Goal: Transaction & Acquisition: Purchase product/service

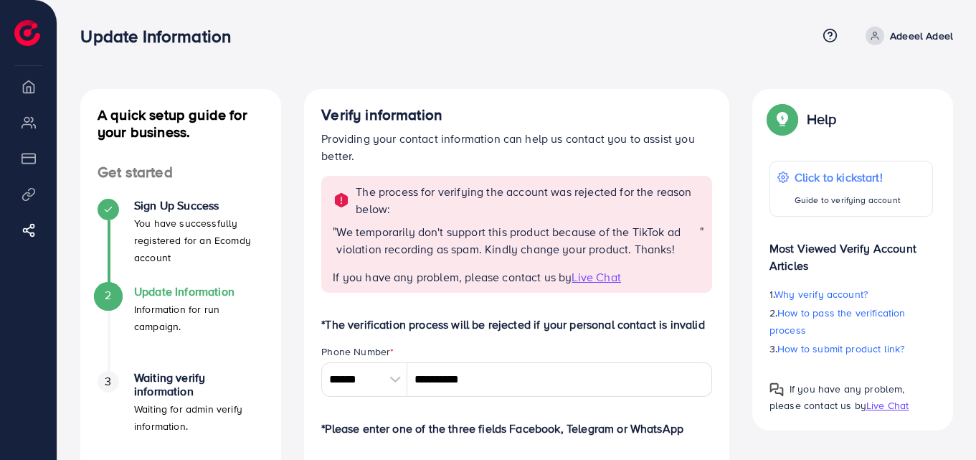
click at [894, 39] on p "Adeeel Adeel" at bounding box center [921, 35] width 63 height 17
click at [885, 80] on span "Log out" at bounding box center [867, 85] width 39 height 17
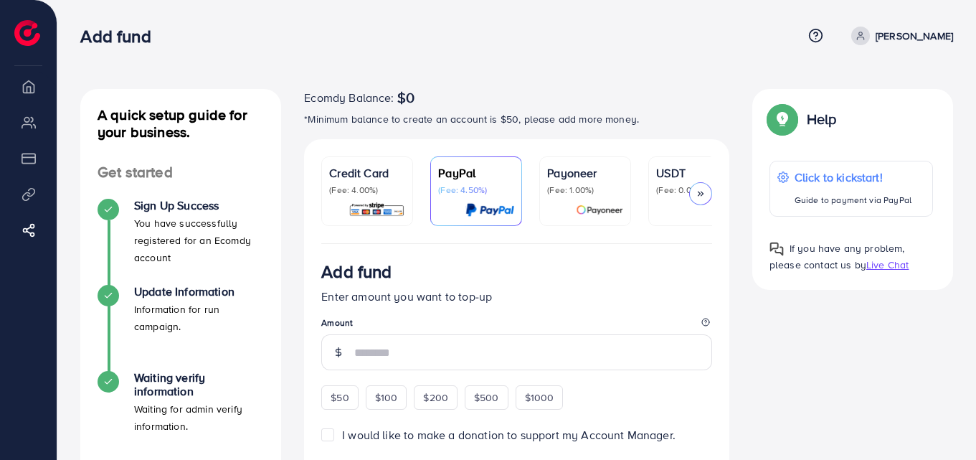
click at [916, 38] on p "Mirha Bloch" at bounding box center [914, 35] width 77 height 17
click at [871, 80] on span "Log out" at bounding box center [867, 85] width 39 height 17
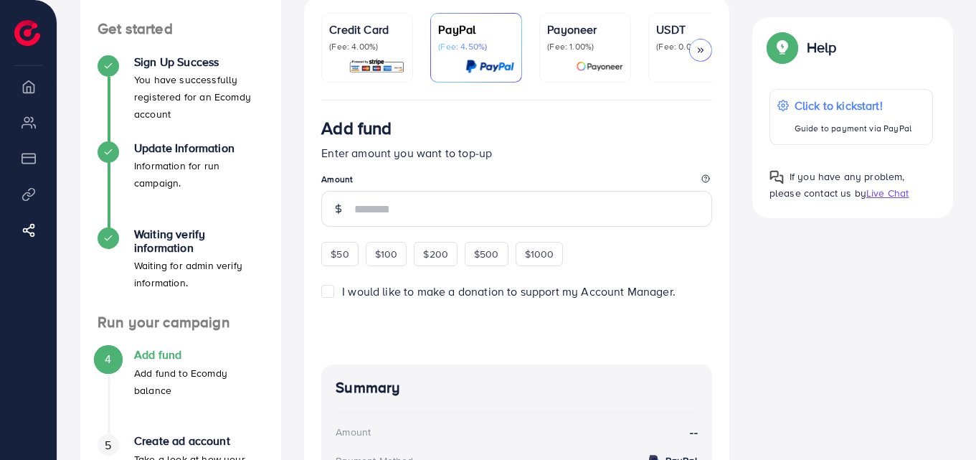
scroll to position [215, 0]
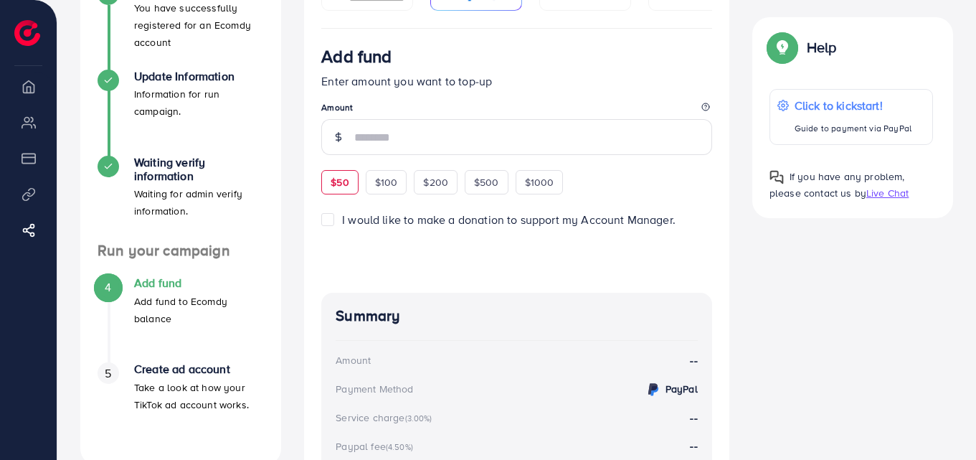
click at [346, 182] on span "$50" at bounding box center [340, 182] width 18 height 14
type input "**"
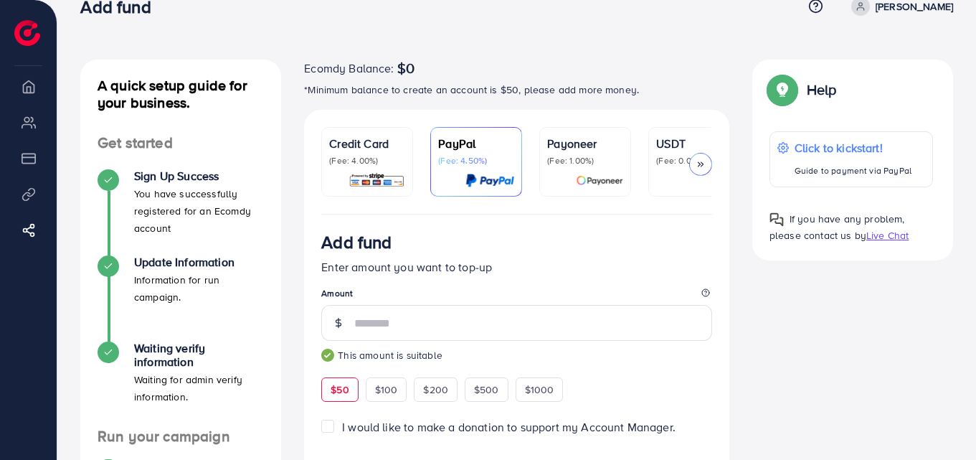
scroll to position [0, 0]
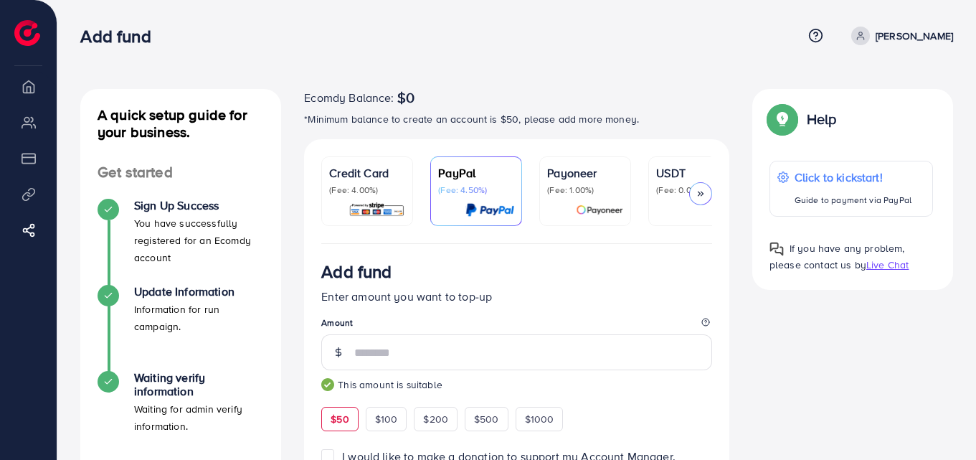
click at [668, 187] on p "(Fee: 0.00%)" at bounding box center [694, 189] width 76 height 11
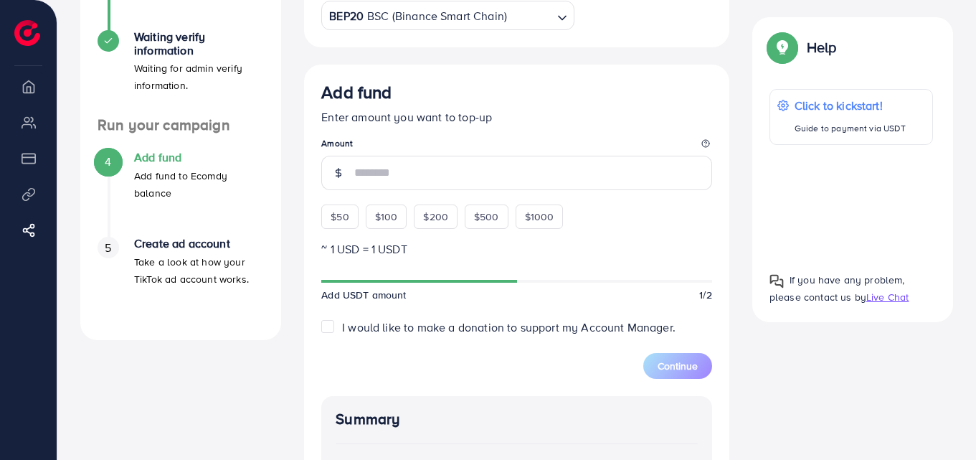
scroll to position [359, 0]
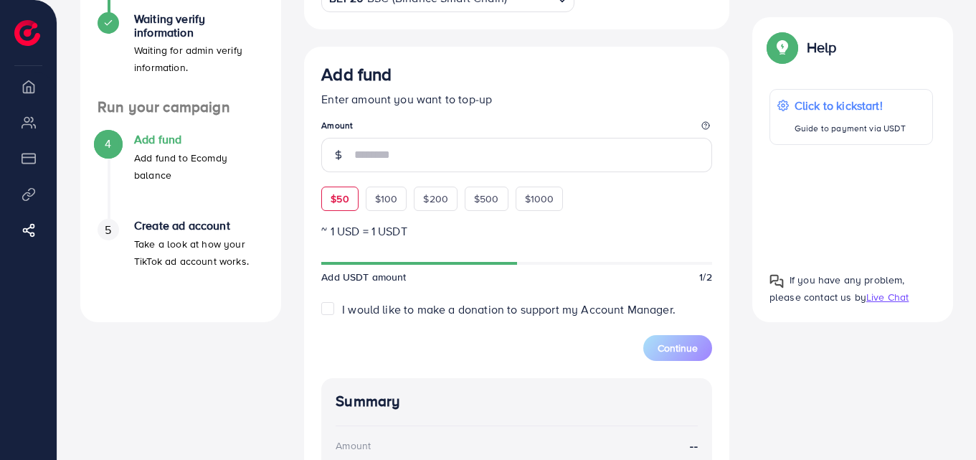
click at [337, 197] on span "$50" at bounding box center [340, 198] width 18 height 14
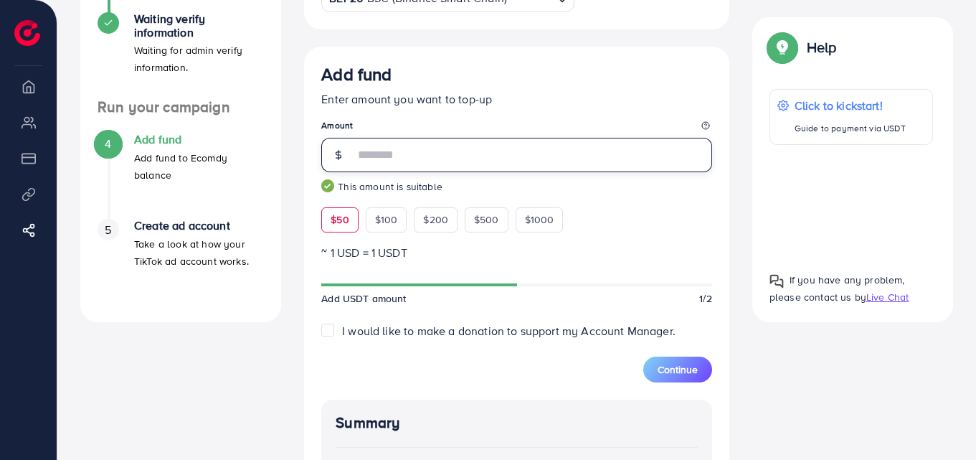
click at [405, 153] on input "**" at bounding box center [533, 155] width 358 height 34
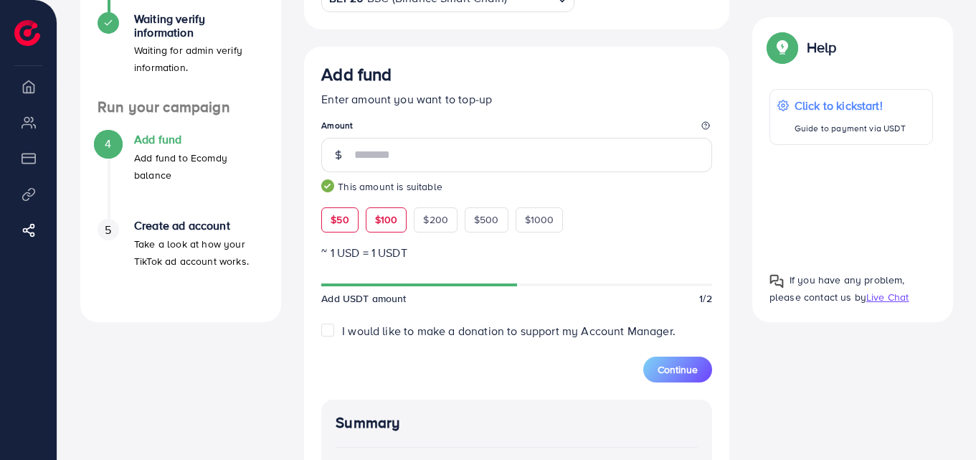
click at [385, 217] on span "$100" at bounding box center [386, 219] width 23 height 14
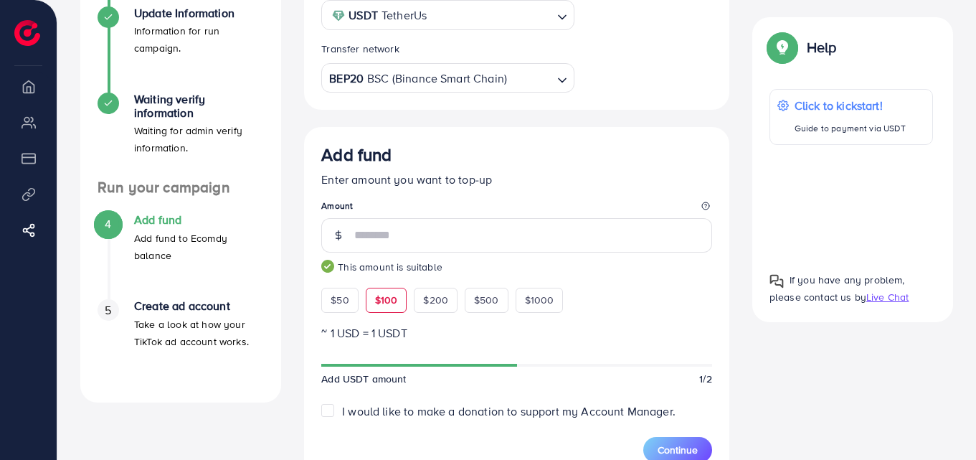
scroll to position [287, 0]
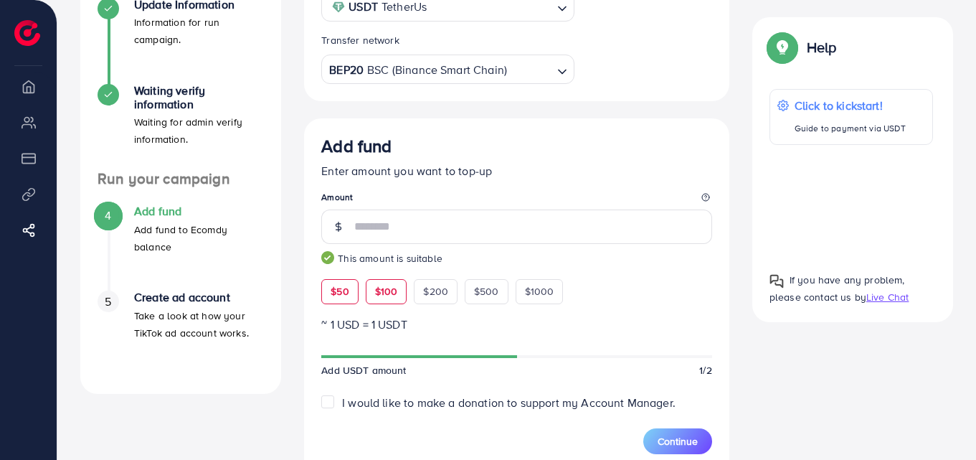
click at [351, 301] on div "$50" at bounding box center [339, 291] width 37 height 24
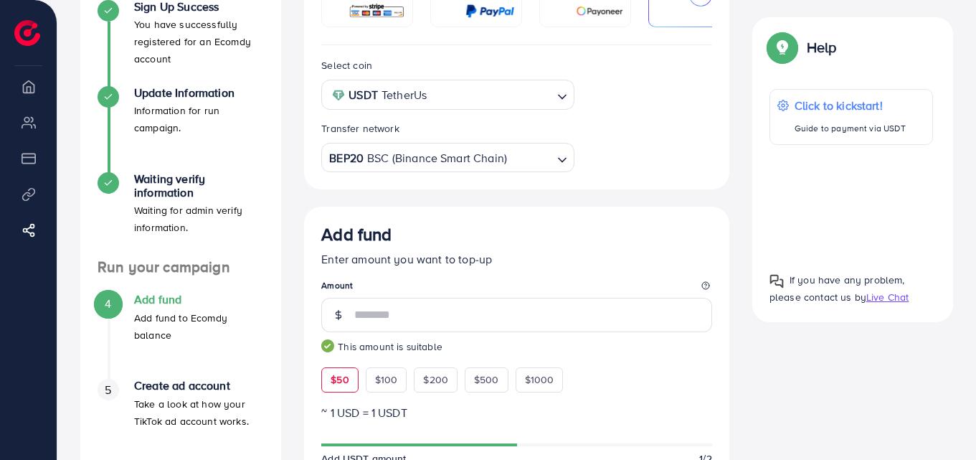
scroll to position [215, 0]
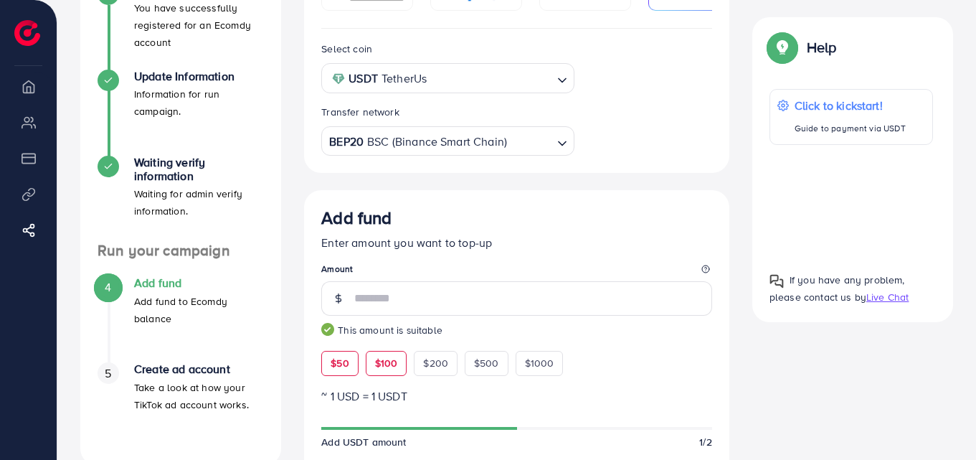
click at [387, 360] on span "$100" at bounding box center [386, 363] width 23 height 14
click at [346, 366] on span "$50" at bounding box center [340, 363] width 18 height 14
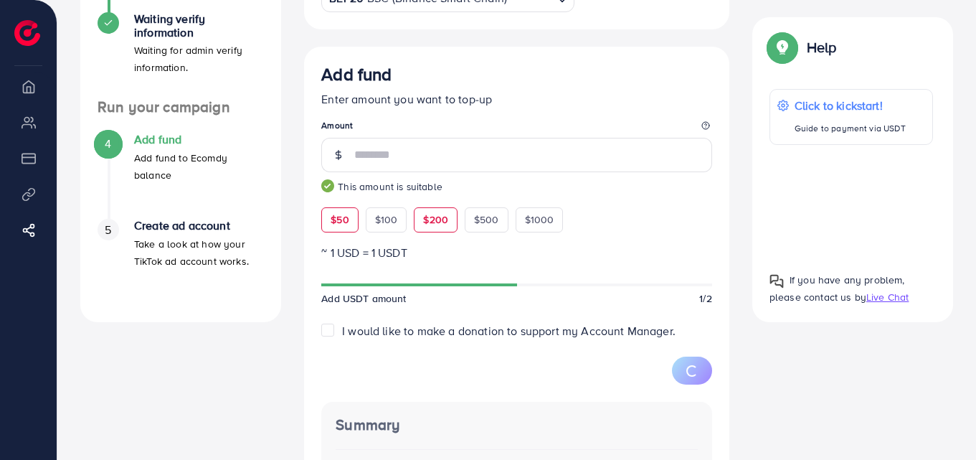
click at [449, 227] on div "$200" at bounding box center [436, 219] width 44 height 24
click at [348, 224] on div "$50" at bounding box center [339, 219] width 37 height 24
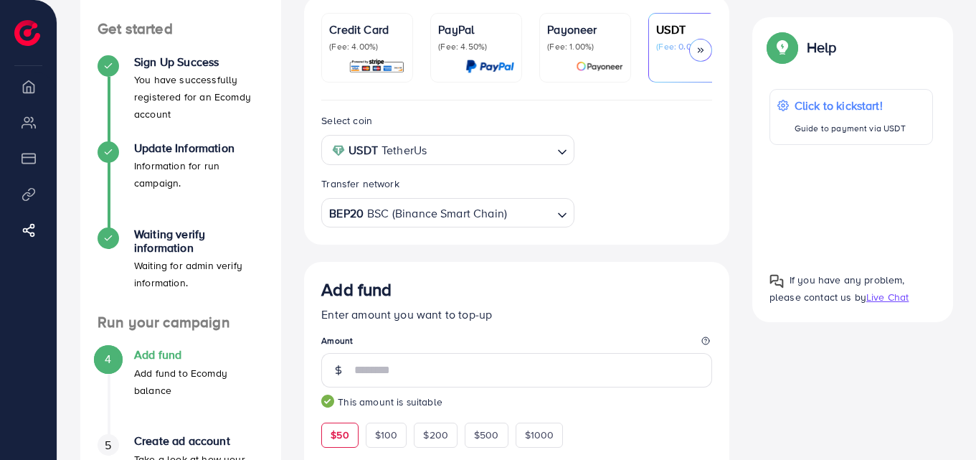
scroll to position [72, 0]
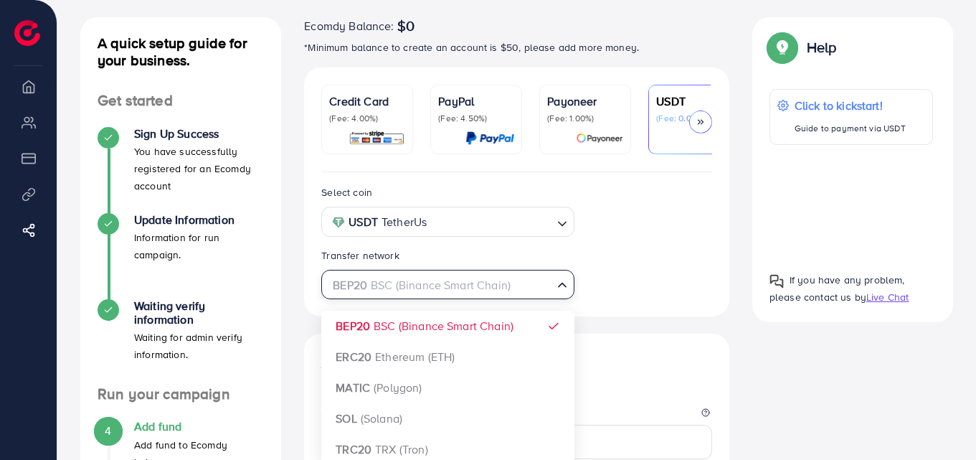
click at [539, 296] on input "Search for option" at bounding box center [439, 285] width 223 height 22
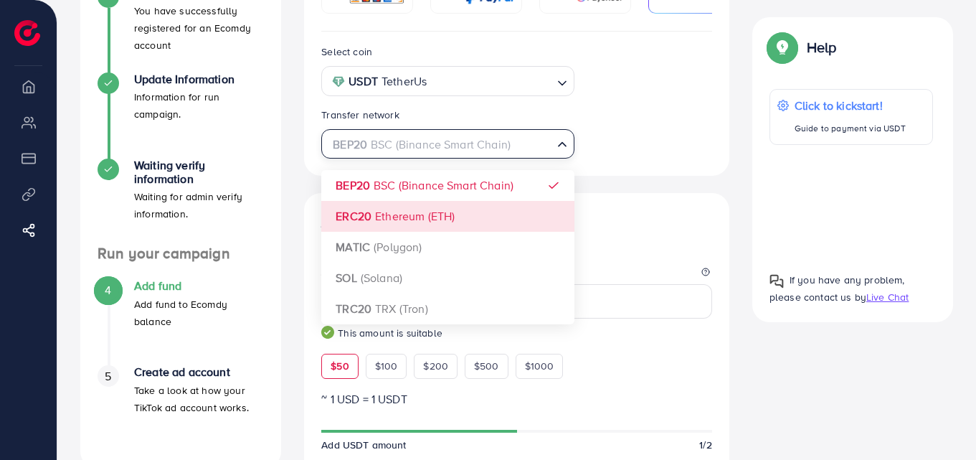
scroll to position [215, 0]
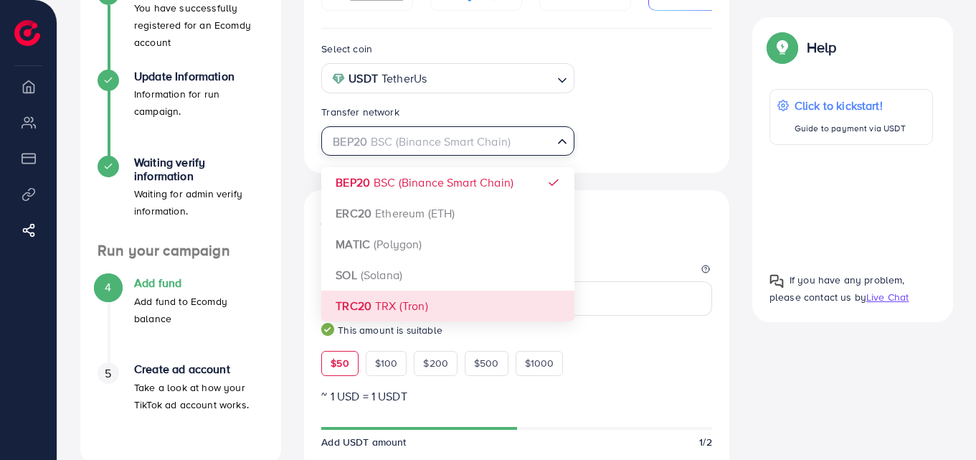
click at [399, 311] on div "Select coin USDT TetherUs Loading... Transfer network BEP20 BSC (Binance Smart …" at bounding box center [516, 423] width 425 height 789
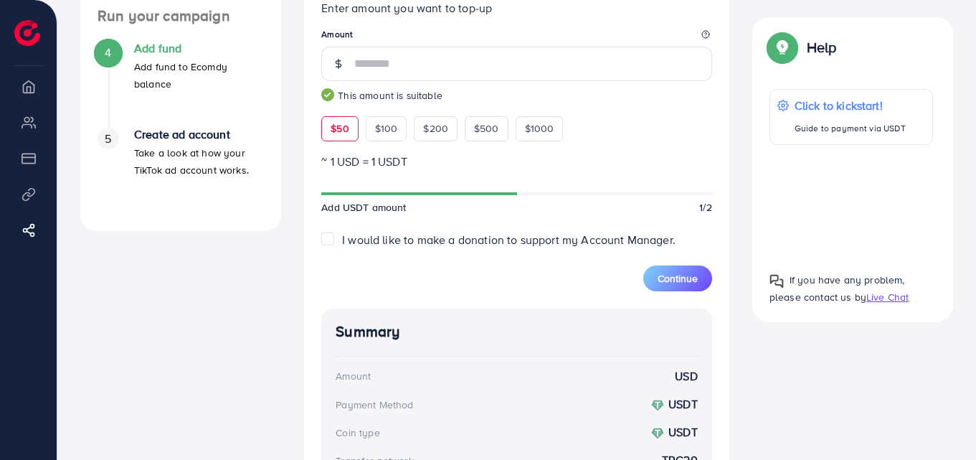
scroll to position [430, 0]
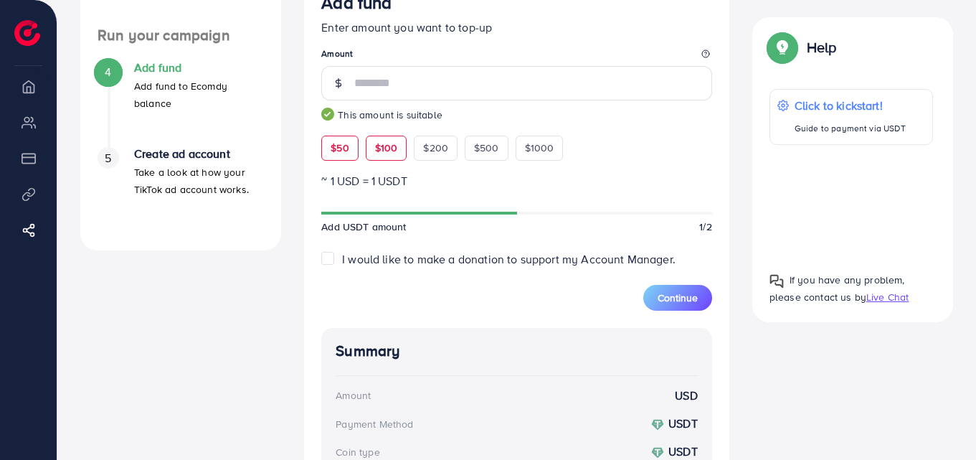
click at [393, 151] on span "$100" at bounding box center [386, 148] width 23 height 14
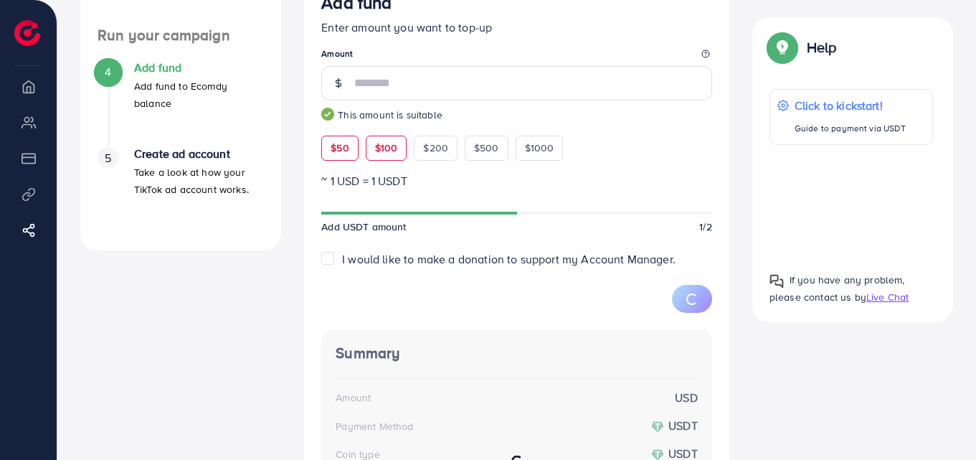
click at [347, 155] on span "$50" at bounding box center [340, 148] width 18 height 14
type input "**"
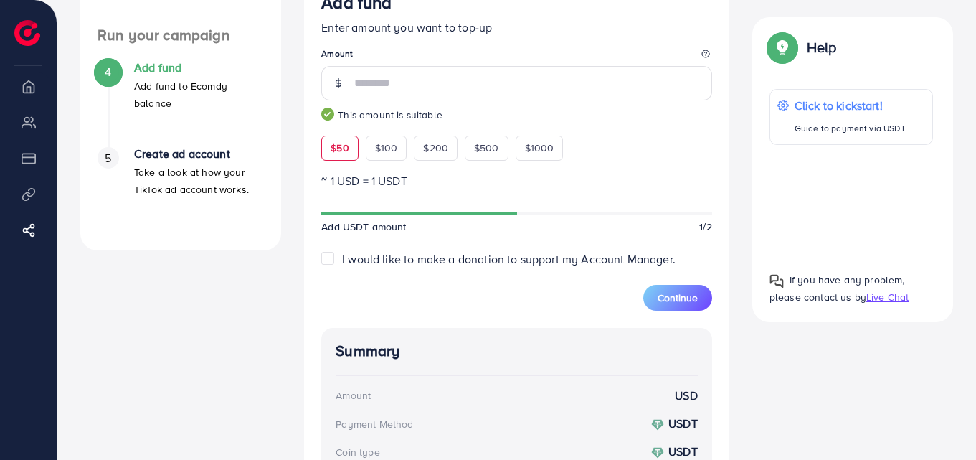
click at [569, 288] on div "Continue" at bounding box center [516, 289] width 391 height 43
click at [684, 305] on span "Continue" at bounding box center [678, 297] width 40 height 14
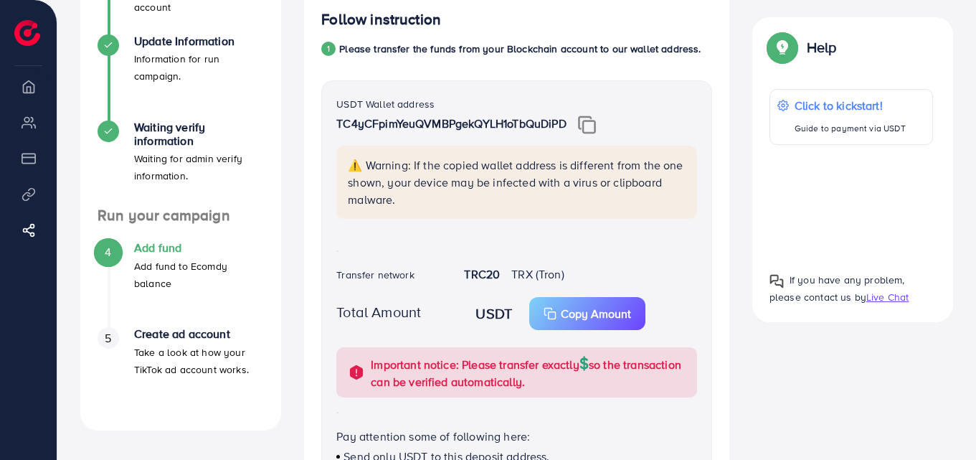
scroll to position [215, 0]
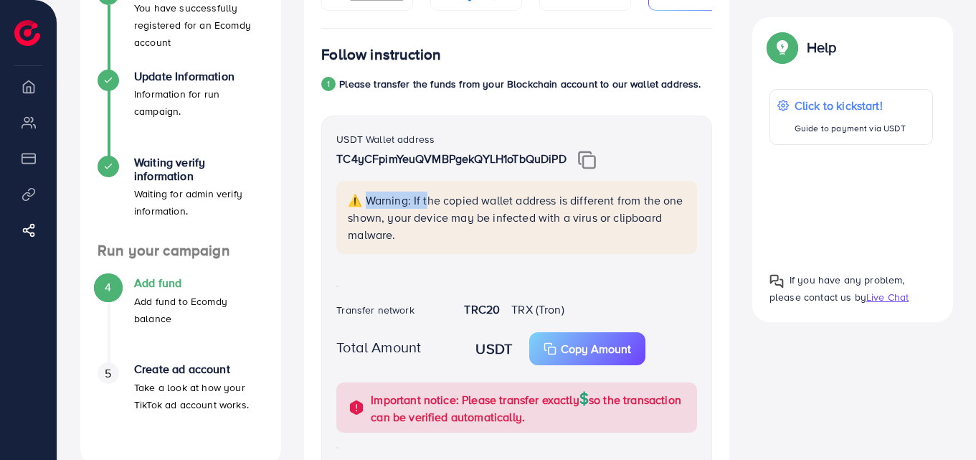
drag, startPoint x: 361, startPoint y: 209, endPoint x: 425, endPoint y: 208, distance: 63.8
click at [425, 208] on p "⚠️ Warning: If the copied wallet address is different from the one shown, your …" at bounding box center [518, 217] width 341 height 52
click at [457, 252] on div "⚠️ Warning: If the copied wallet address is different from the one shown, your …" at bounding box center [516, 217] width 361 height 73
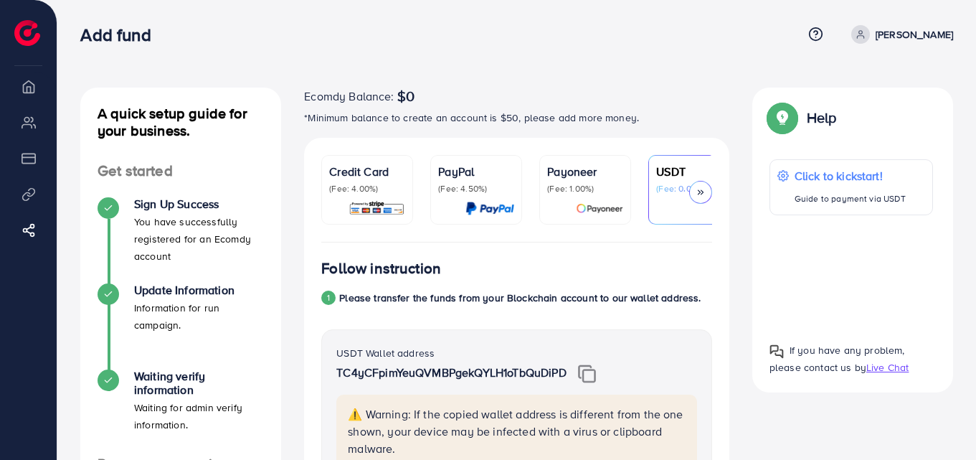
scroll to position [0, 0]
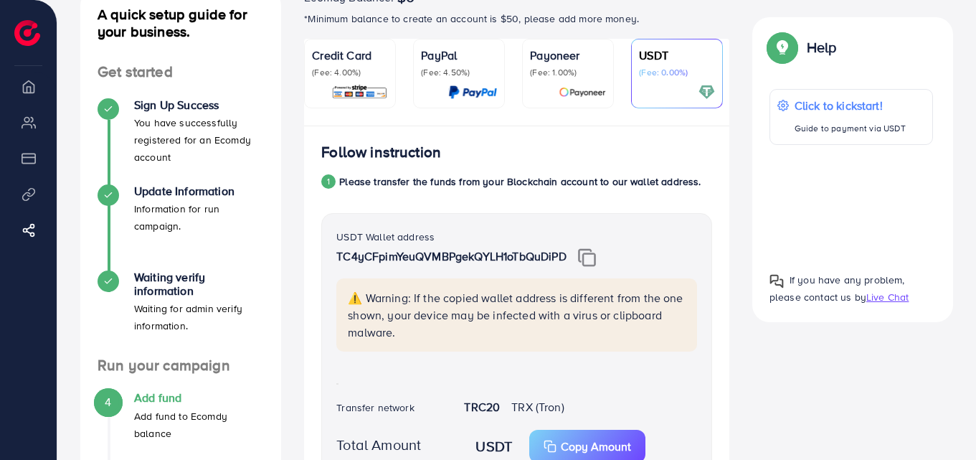
scroll to position [29, 0]
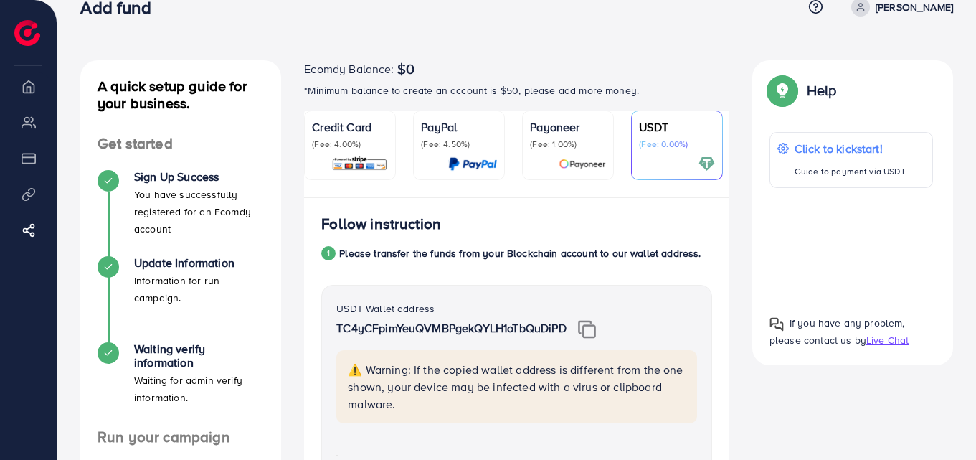
click at [345, 148] on p "(Fee: 4.00%)" at bounding box center [350, 143] width 76 height 11
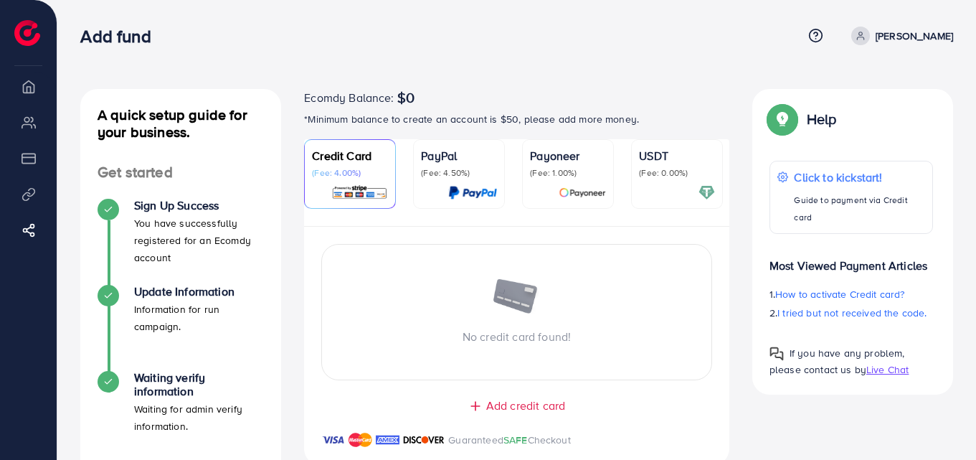
click at [872, 22] on div "Add fund Help Center Contact Support Plans and Pricing Term and policy About Us…" at bounding box center [516, 35] width 873 height 39
click at [894, 36] on link "[PERSON_NAME]" at bounding box center [900, 36] width 108 height 19
click at [867, 75] on link "Log out" at bounding box center [884, 86] width 136 height 32
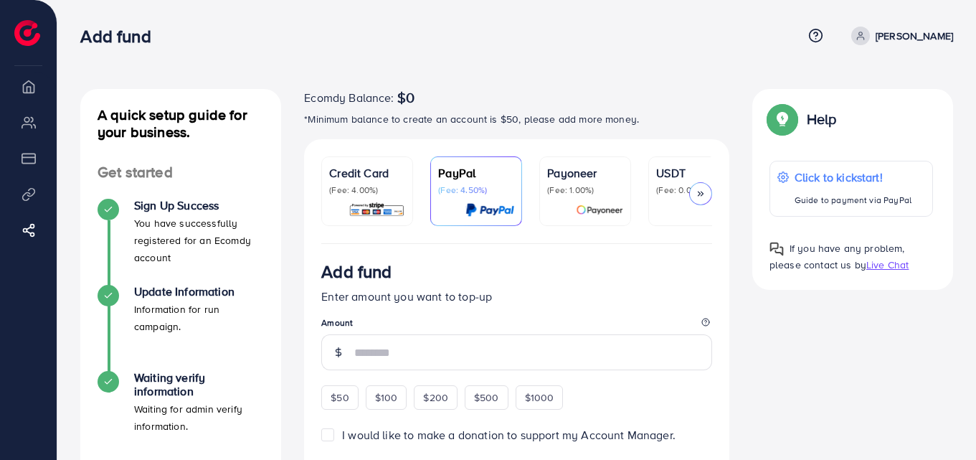
click at [658, 188] on p "(Fee: 0.00%)" at bounding box center [694, 189] width 76 height 11
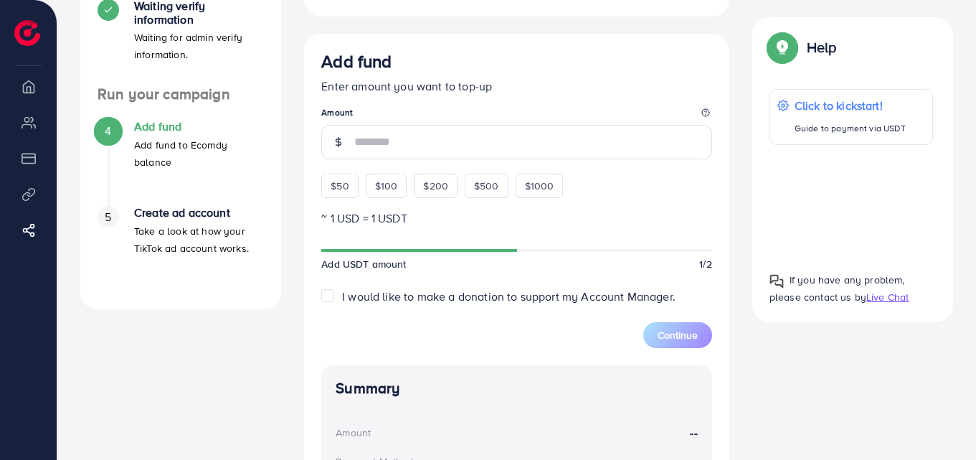
scroll to position [430, 0]
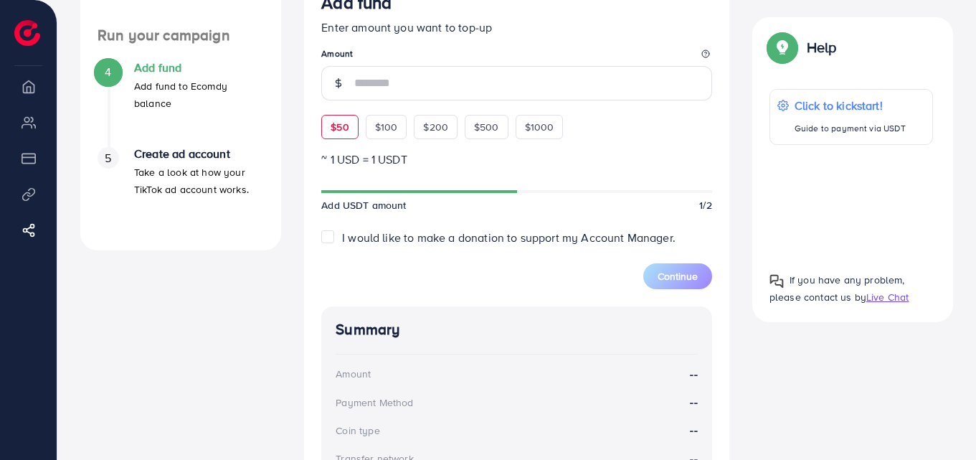
click at [346, 127] on span "$50" at bounding box center [340, 127] width 18 height 14
type input "**"
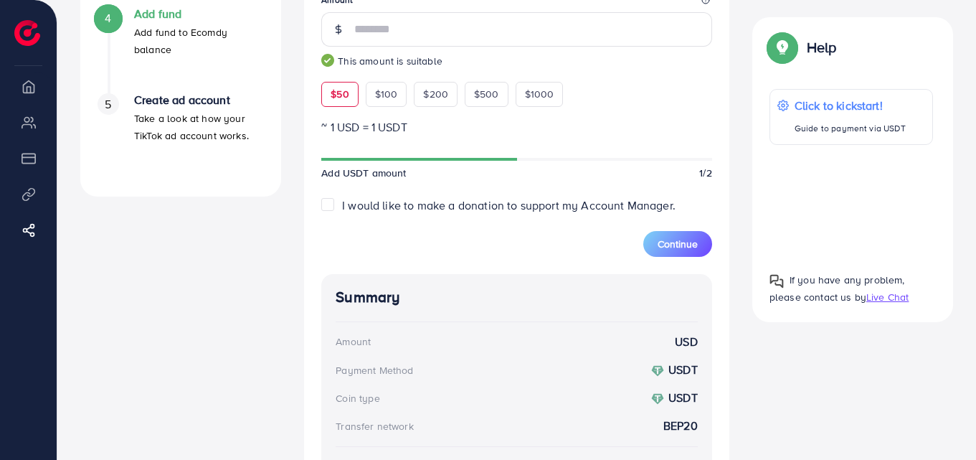
scroll to position [574, 0]
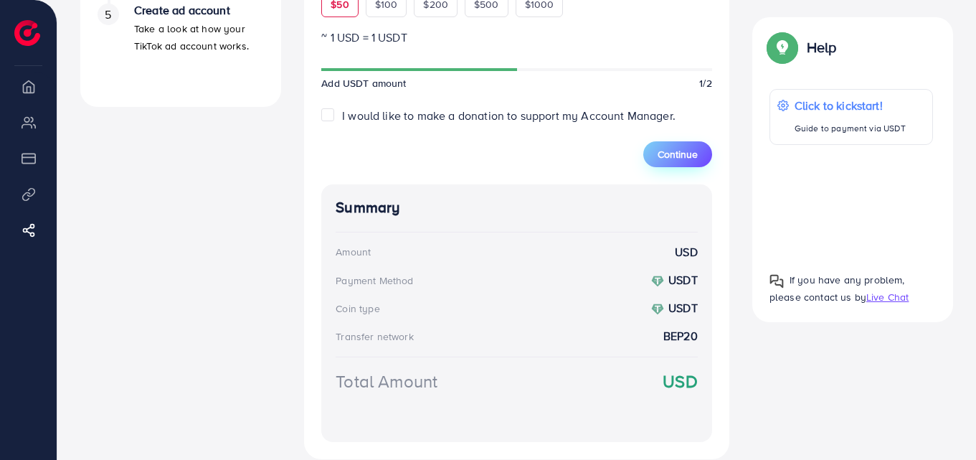
click at [671, 145] on button "Continue" at bounding box center [677, 154] width 69 height 26
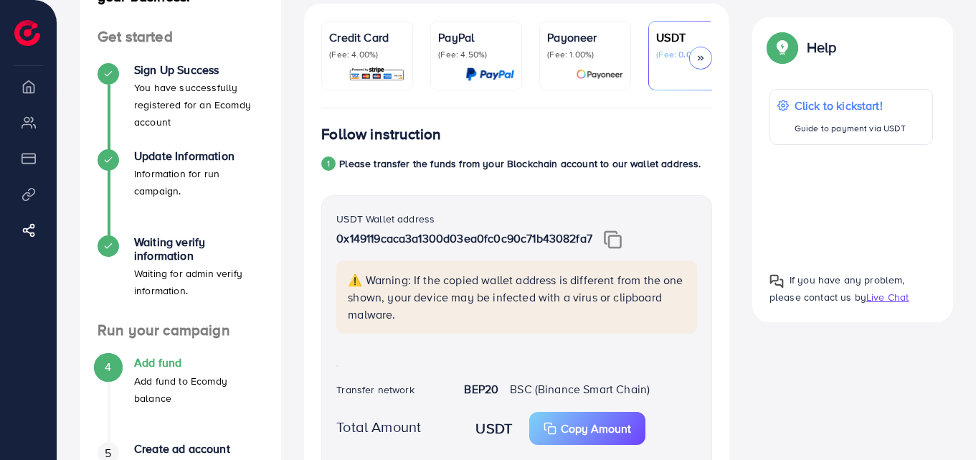
scroll to position [0, 0]
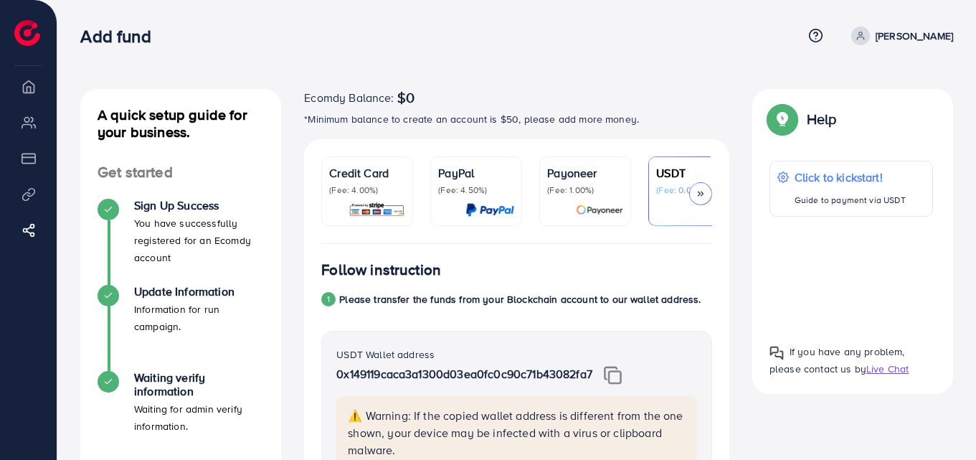
click at [353, 178] on p "Credit Card" at bounding box center [367, 172] width 76 height 17
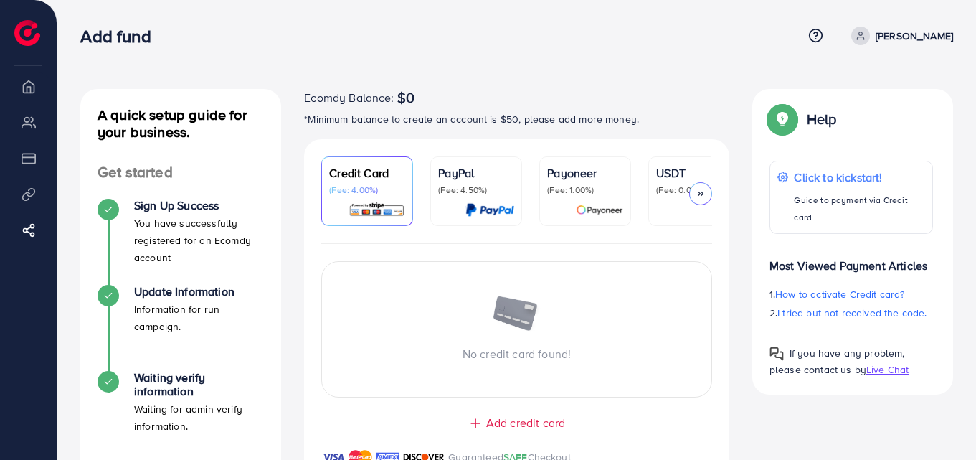
click at [695, 169] on p "USDT" at bounding box center [694, 172] width 76 height 17
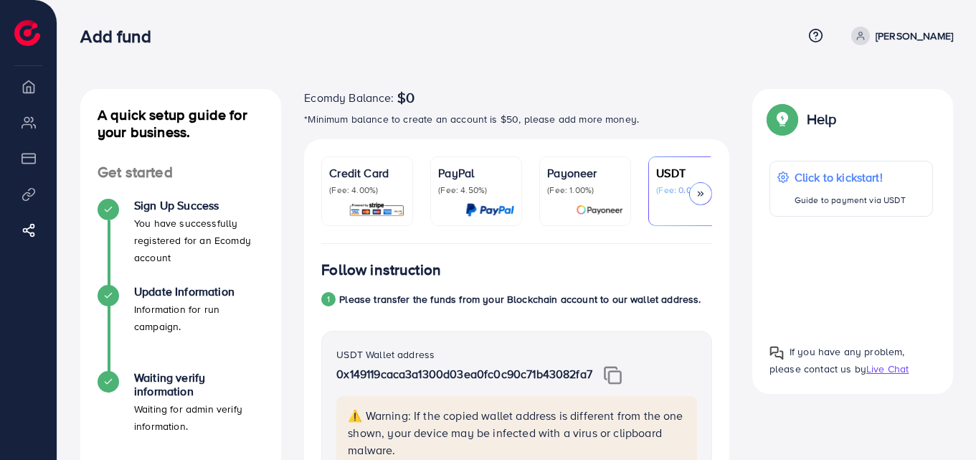
click at [866, 37] on icon at bounding box center [861, 36] width 10 height 10
click at [868, 84] on span "Log out" at bounding box center [867, 85] width 39 height 17
